Goal: Browse casually

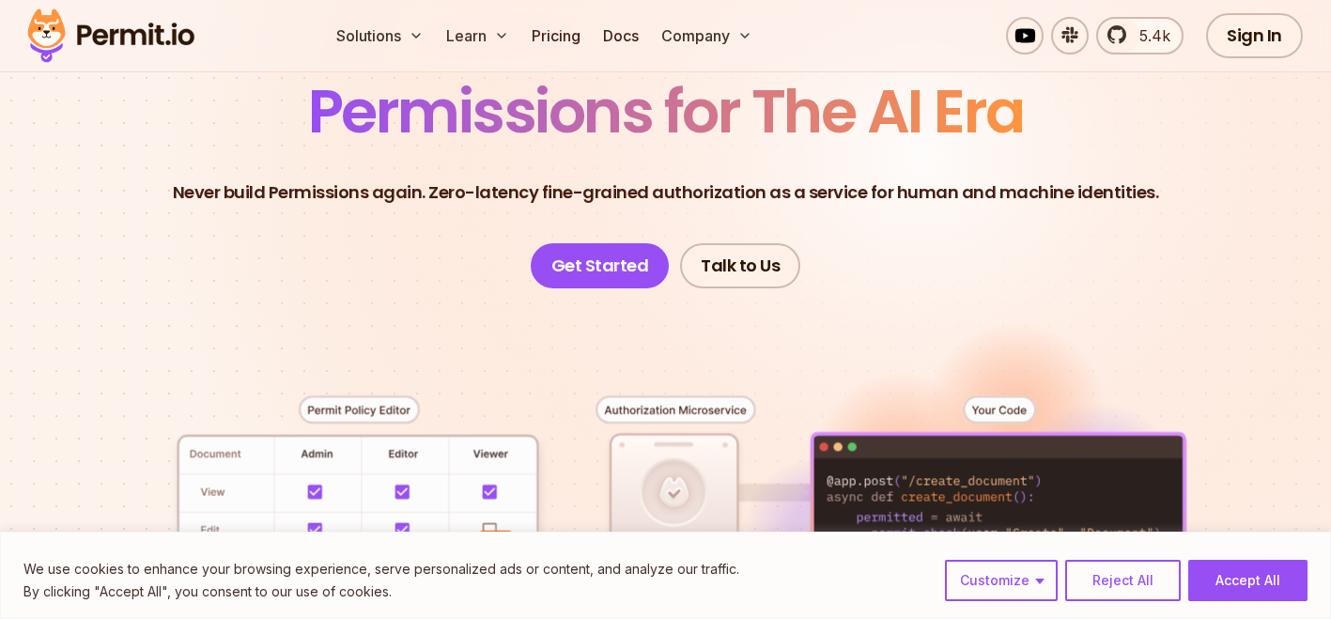
scroll to position [164, 0]
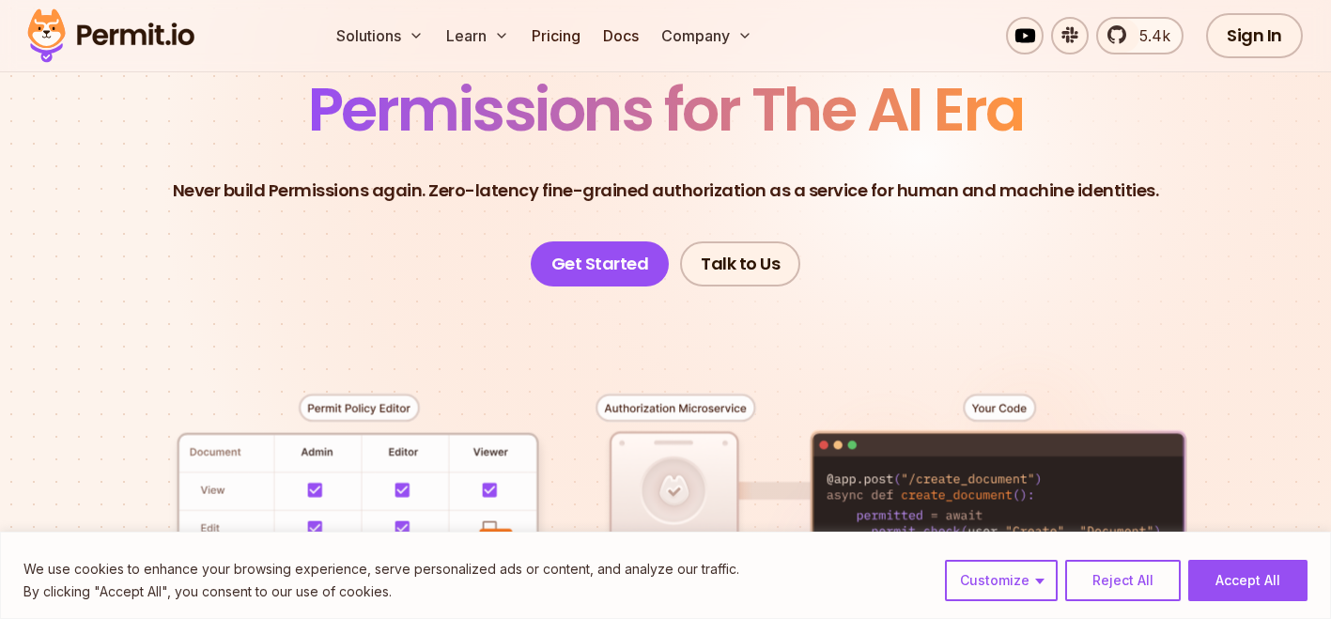
click at [929, 221] on header "Permissions for The AI Era Never build Permissions again. Zero-latency fine-gra…" at bounding box center [665, 183] width 1241 height 207
click at [937, 262] on header "Permissions for The AI Era Never build Permissions again. Zero-latency fine-gra…" at bounding box center [665, 183] width 1241 height 207
click at [934, 254] on header "Permissions for The AI Era Never build Permissions again. Zero-latency fine-gra…" at bounding box center [665, 183] width 1241 height 207
click at [934, 239] on header "Permissions for The AI Era Never build Permissions again. Zero-latency fine-gra…" at bounding box center [665, 183] width 1241 height 207
click at [939, 206] on header "Permissions for The AI Era Never build Permissions again. Zero-latency fine-gra…" at bounding box center [665, 183] width 1241 height 207
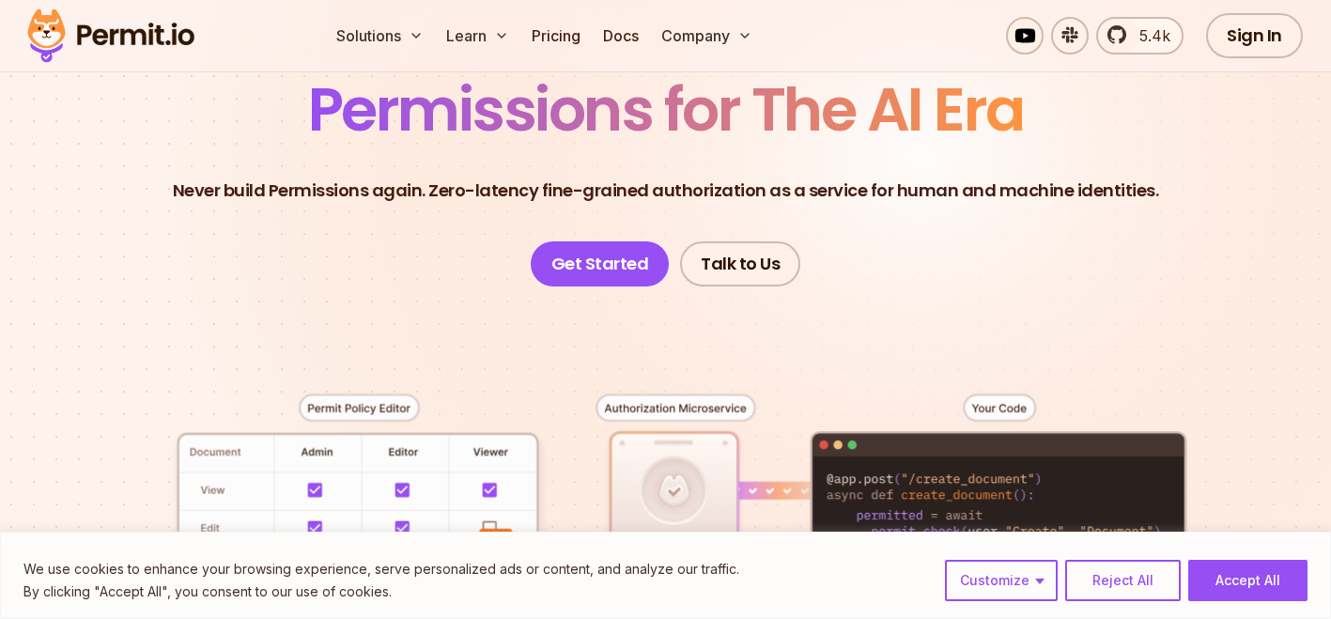
click at [957, 239] on header "Permissions for The AI Era Never build Permissions again. Zero-latency fine-gra…" at bounding box center [665, 183] width 1241 height 207
click at [955, 230] on header "Permissions for The AI Era Never build Permissions again. Zero-latency fine-gra…" at bounding box center [665, 183] width 1241 height 207
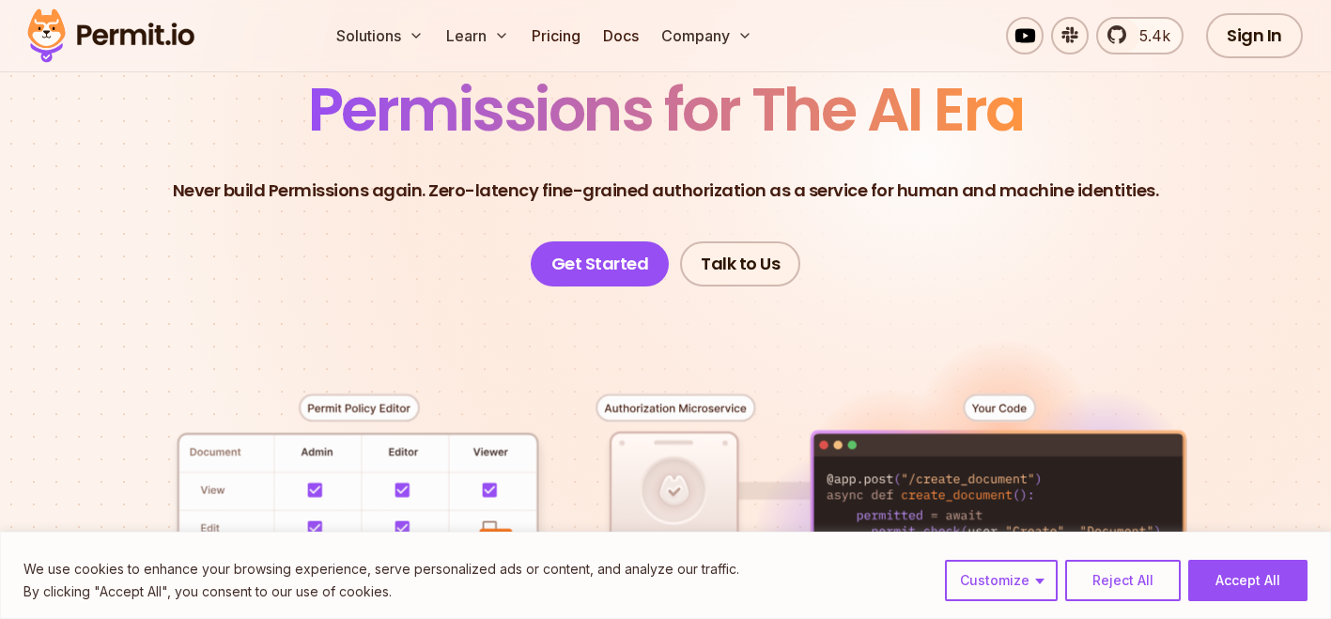
click at [975, 282] on header "Permissions for The AI Era Never build Permissions again. Zero-latency fine-gra…" at bounding box center [665, 183] width 1241 height 207
click at [974, 273] on header "Permissions for The AI Era Never build Permissions again. Zero-latency fine-gra…" at bounding box center [665, 183] width 1241 height 207
click at [974, 255] on header "Permissions for The AI Era Never build Permissions again. Zero-latency fine-gra…" at bounding box center [665, 183] width 1241 height 207
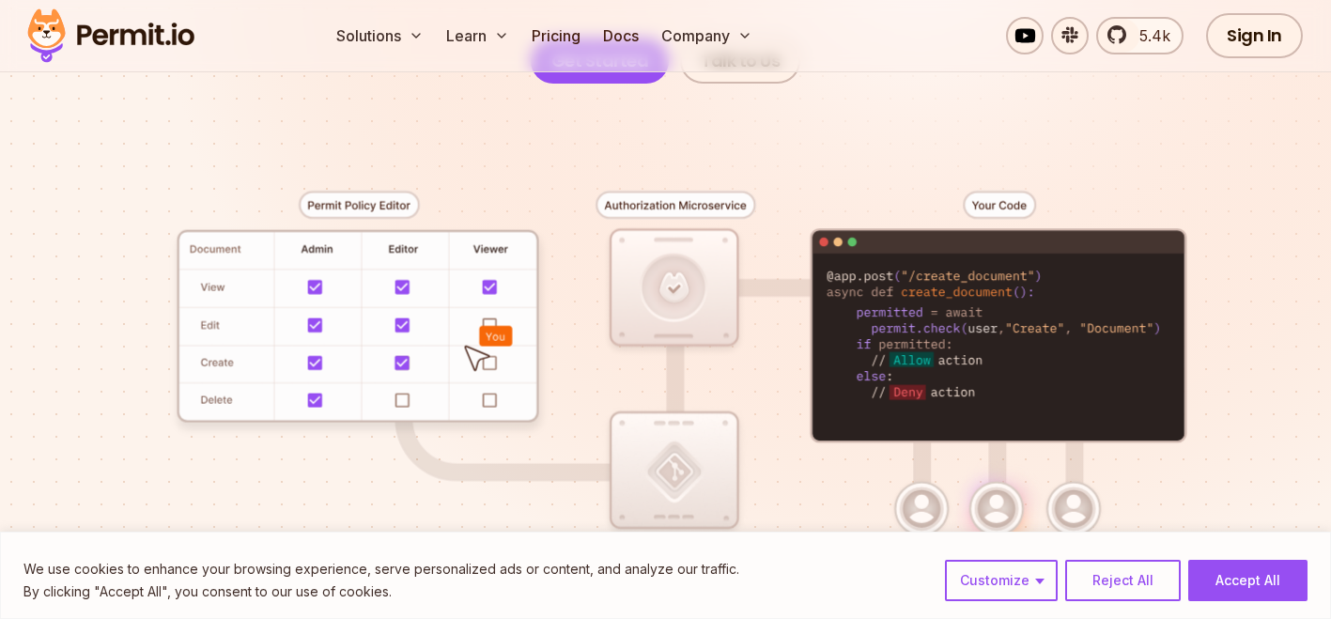
scroll to position [371, 0]
